Goal: Transaction & Acquisition: Subscribe to service/newsletter

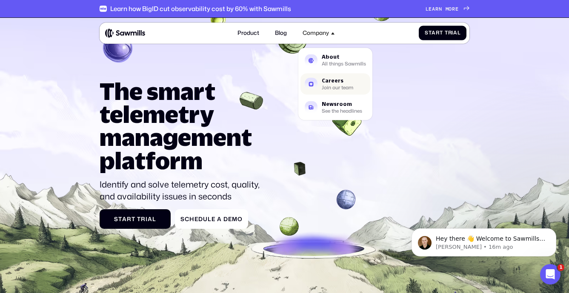
click at [335, 79] on div "Careers" at bounding box center [338, 80] width 32 height 5
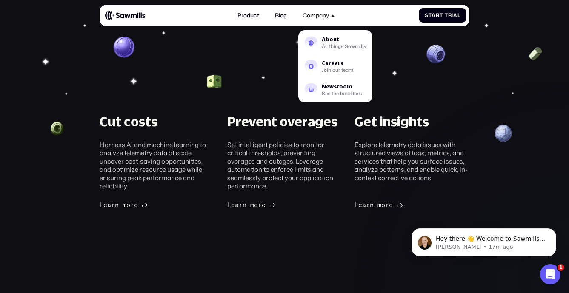
scroll to position [40, 0]
click at [364, 205] on span "a" at bounding box center [364, 205] width 4 height 8
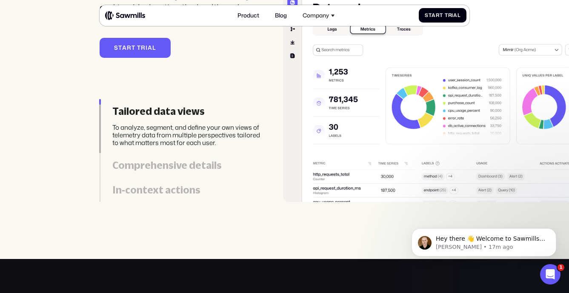
scroll to position [1682, 0]
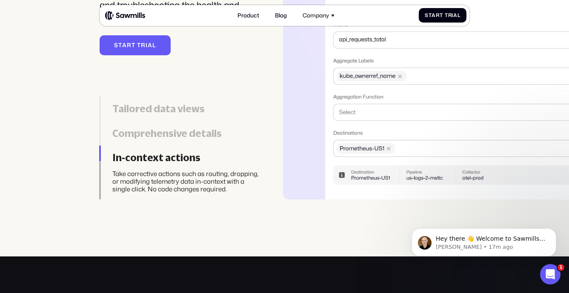
click at [193, 135] on div "Comprehensive details" at bounding box center [187, 134] width 151 height 12
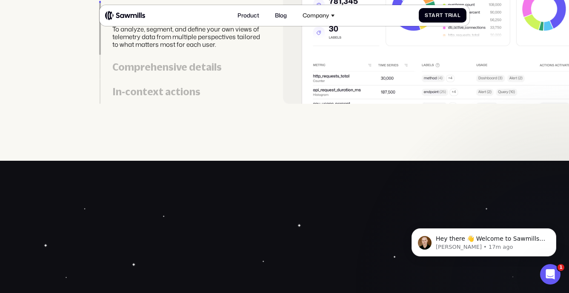
scroll to position [1779, 0]
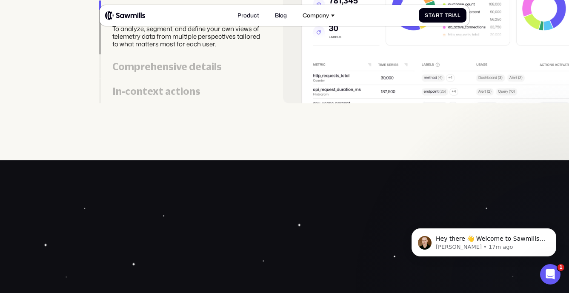
click at [180, 93] on div "In-context actions" at bounding box center [187, 92] width 151 height 12
click at [192, 95] on div "In-context actions" at bounding box center [187, 92] width 151 height 12
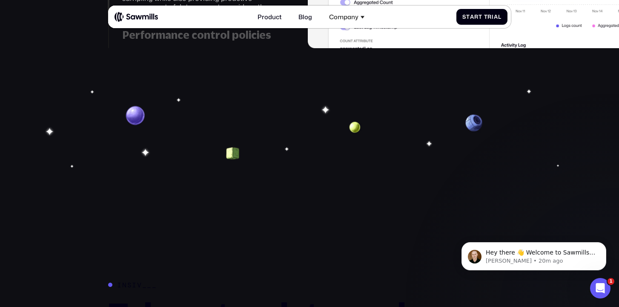
scroll to position [1361, 0]
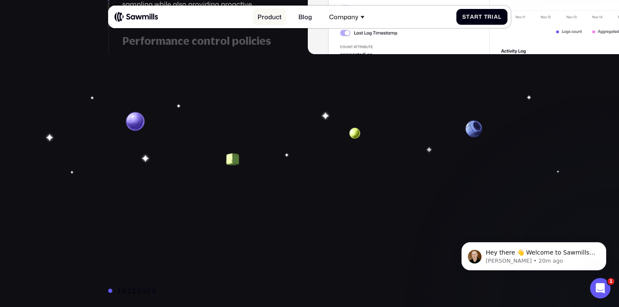
click at [271, 16] on link "Product" at bounding box center [269, 17] width 33 height 17
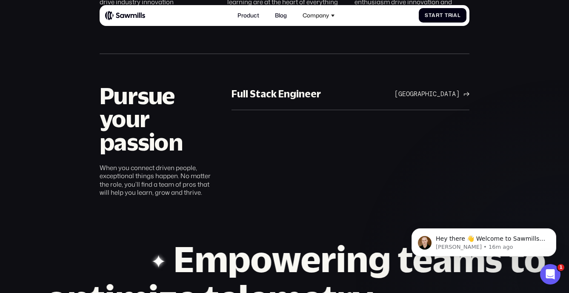
scroll to position [441, 0]
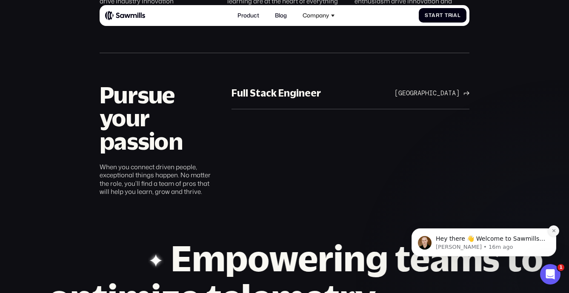
click at [551, 230] on button "Dismiss notification" at bounding box center [553, 231] width 11 height 11
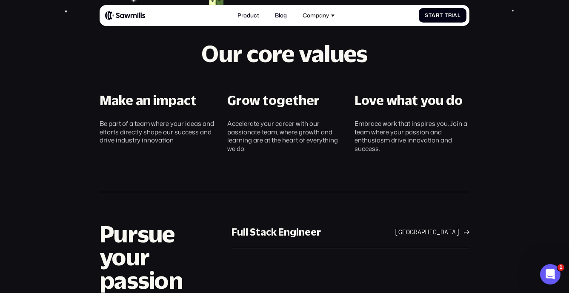
scroll to position [297, 0]
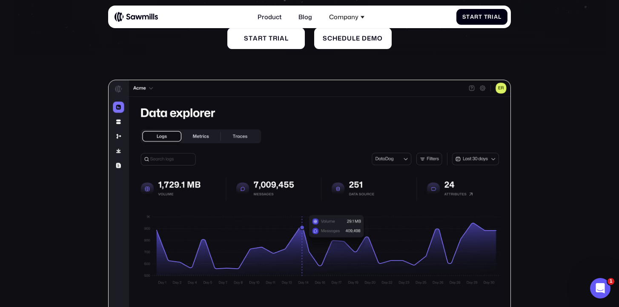
scroll to position [133, 0]
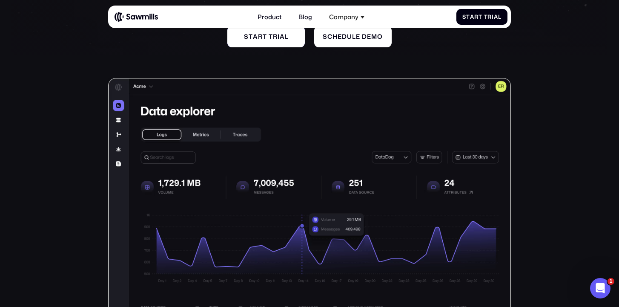
click at [291, 41] on link "S t a r t t r i a l S t a r t t r i a l" at bounding box center [265, 36] width 77 height 21
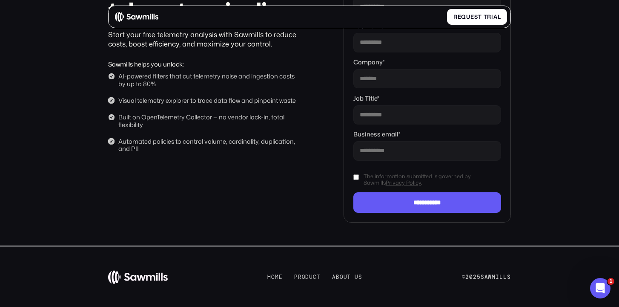
scroll to position [108, 0]
